Goal: Task Accomplishment & Management: Use online tool/utility

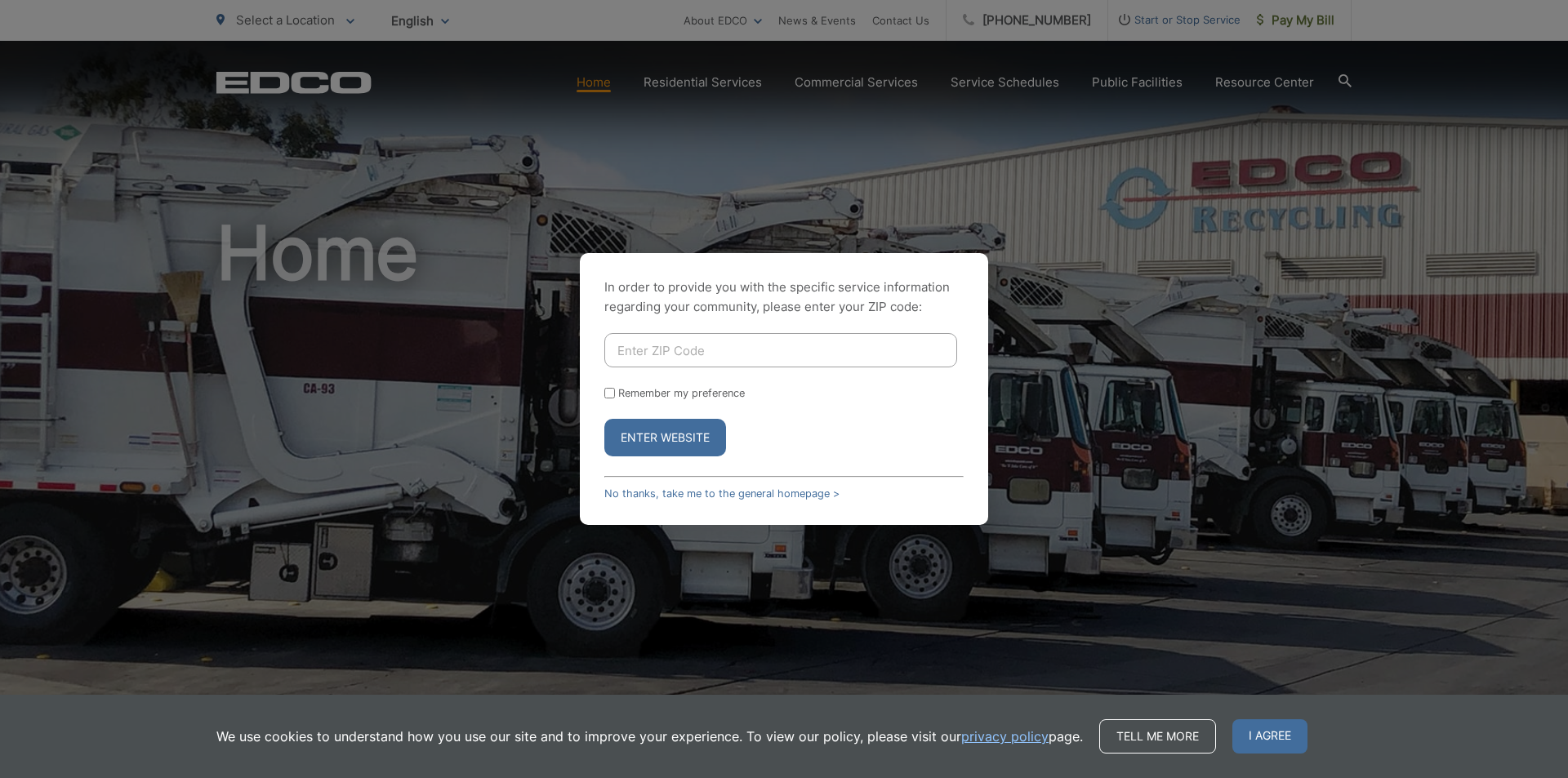
click at [734, 504] on div "In order to provide you with the specific service information regarding your co…" at bounding box center [784, 389] width 408 height 272
click at [738, 498] on link "No thanks, take me to the general homepage >" at bounding box center [722, 493] width 235 height 13
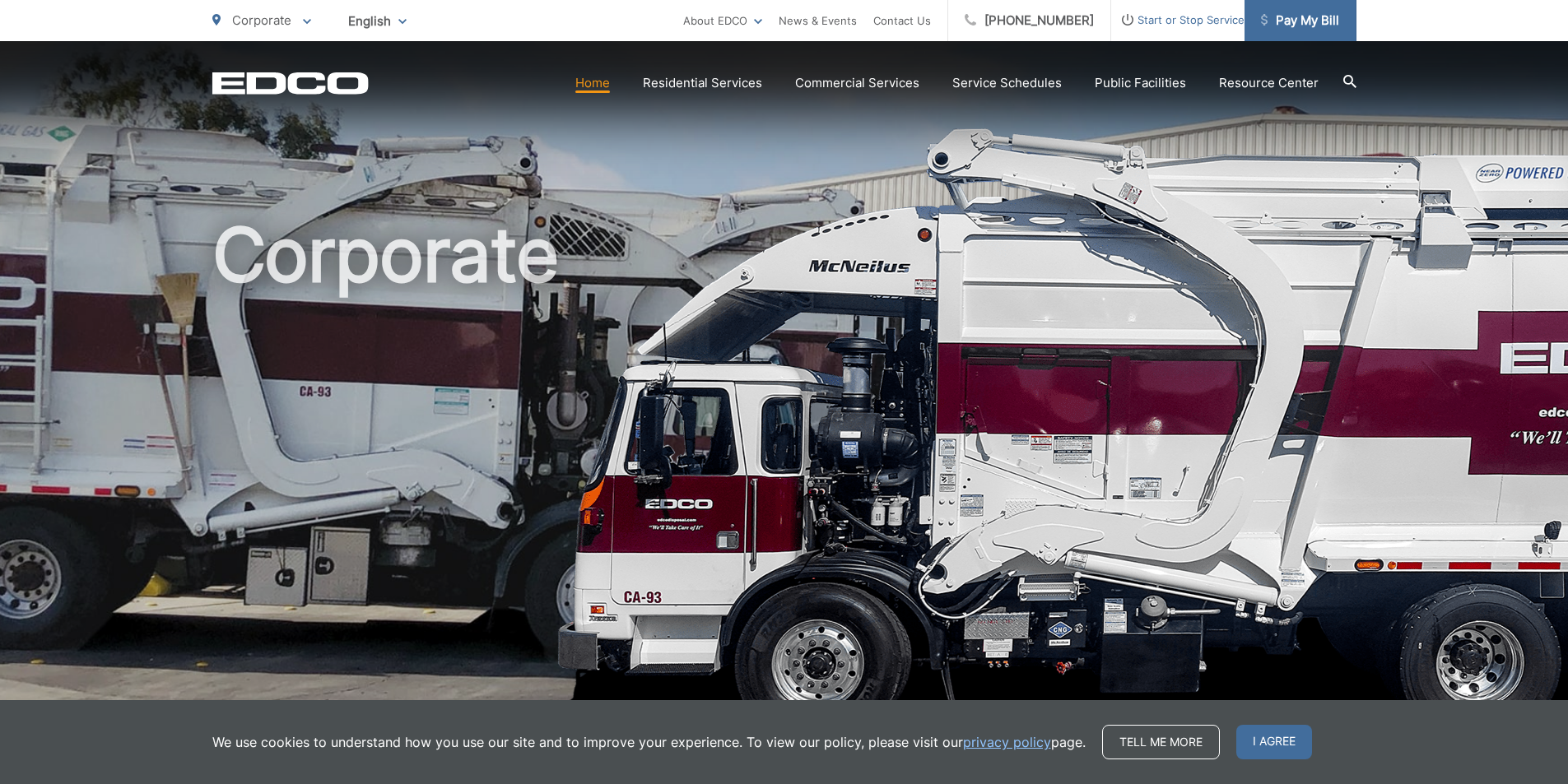
click at [1278, 21] on span "Pay My Bill" at bounding box center [1300, 20] width 78 height 20
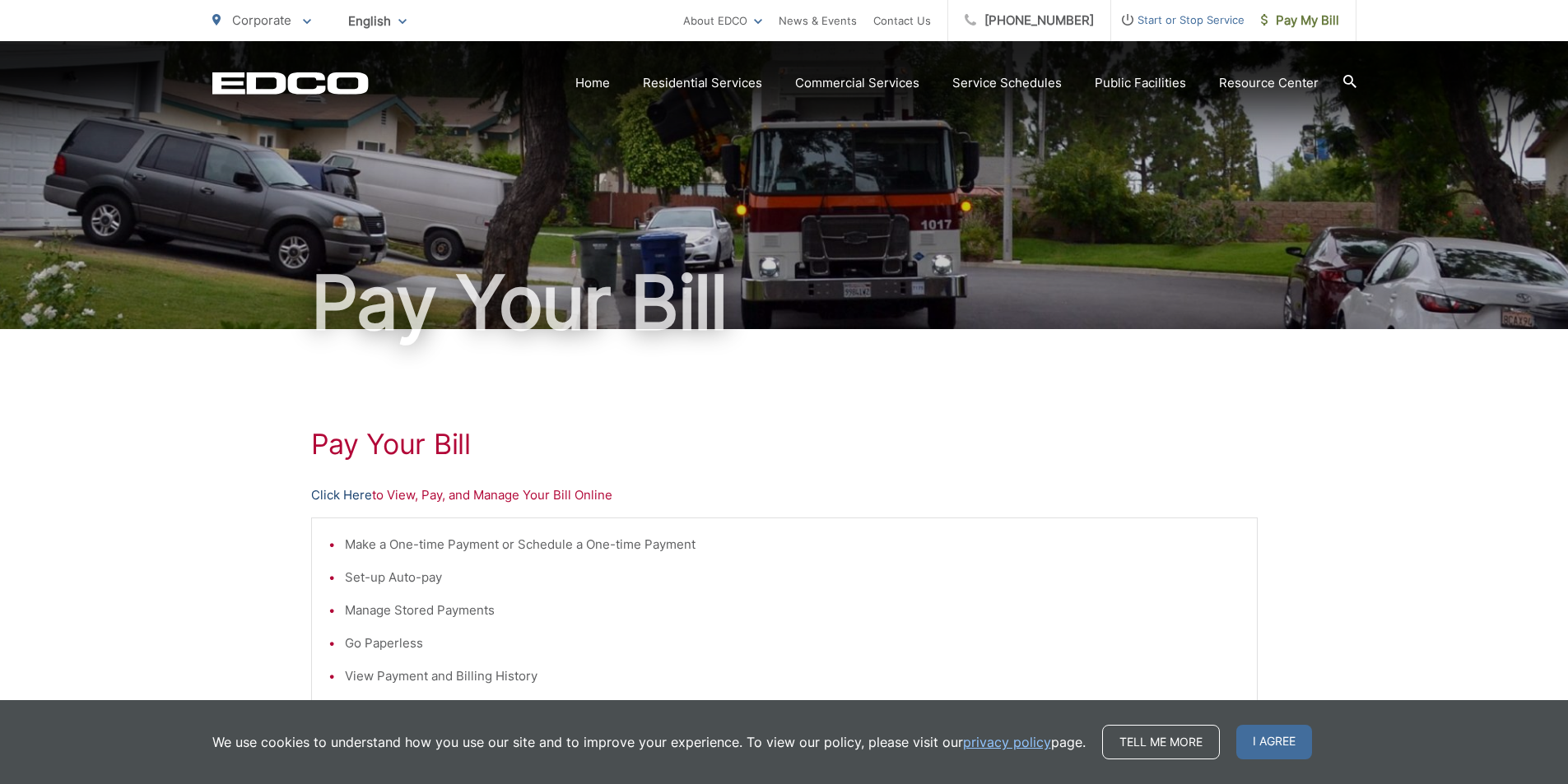
click at [364, 490] on link "Click Here" at bounding box center [342, 495] width 61 height 20
